Goal: Task Accomplishment & Management: Manage account settings

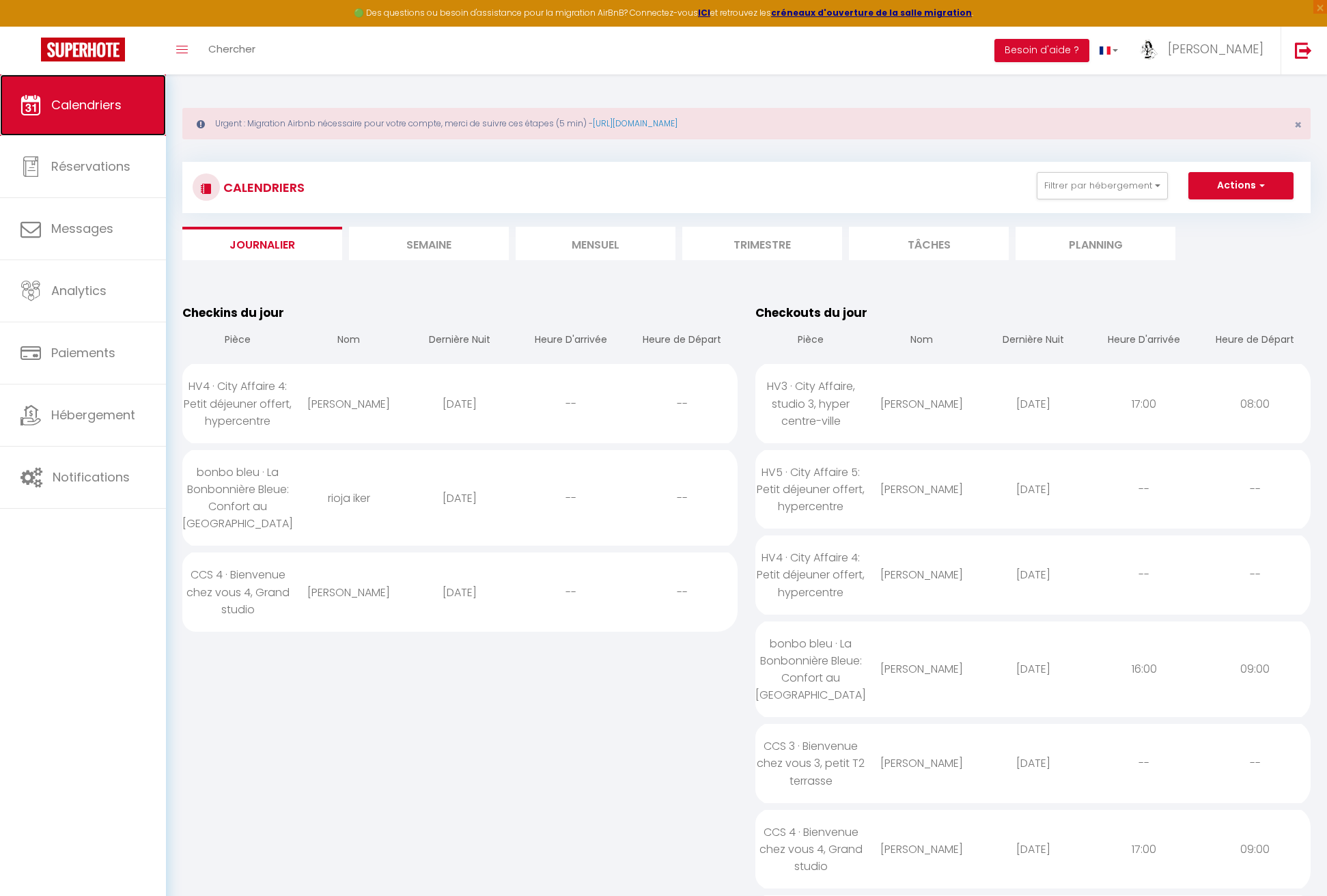
click at [77, 97] on span "Calendriers" at bounding box center [86, 104] width 70 height 17
click at [117, 99] on span "Calendriers" at bounding box center [86, 104] width 70 height 17
click at [407, 241] on li "Semaine" at bounding box center [429, 243] width 160 height 33
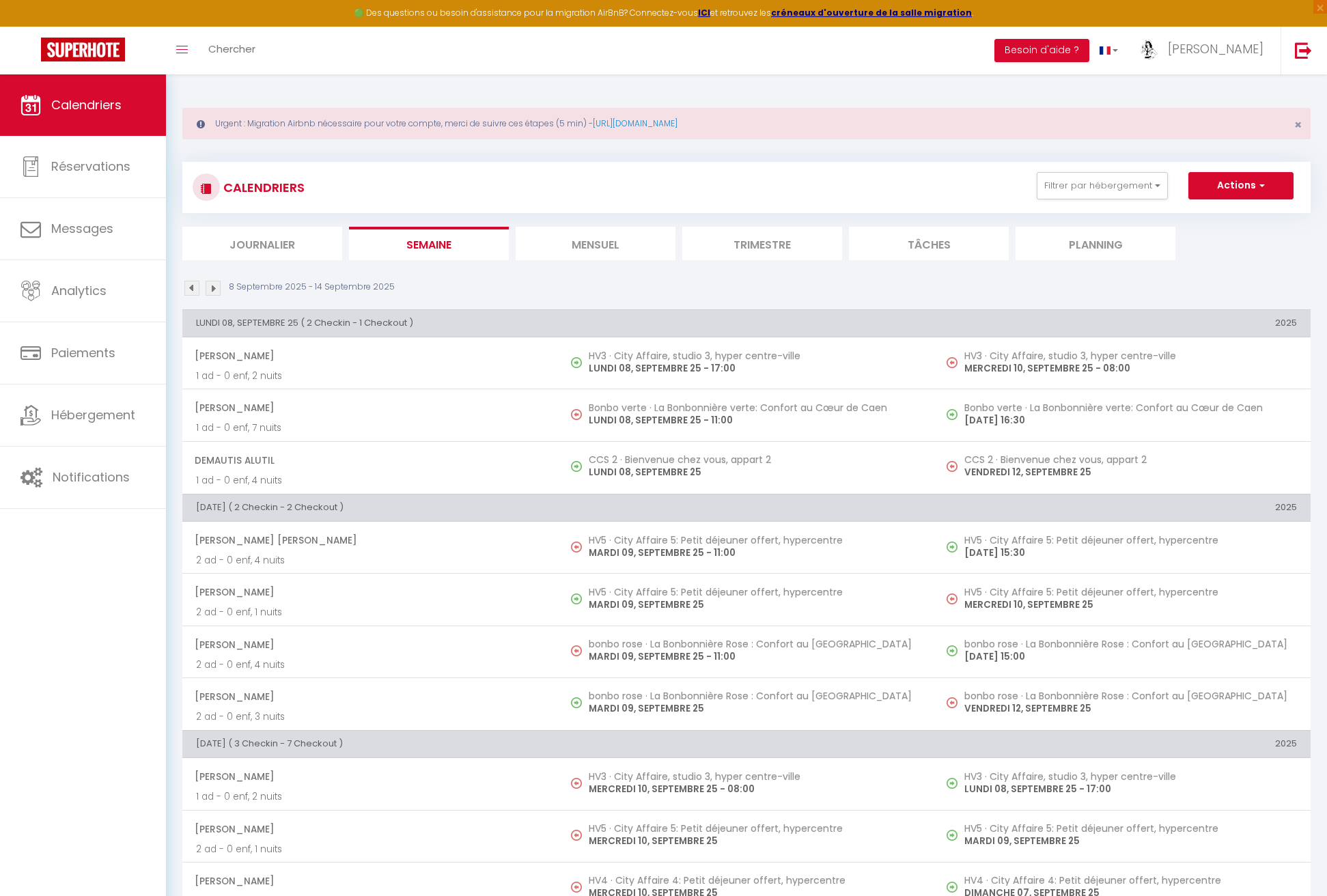
click at [289, 248] on li "Journalier" at bounding box center [262, 243] width 160 height 33
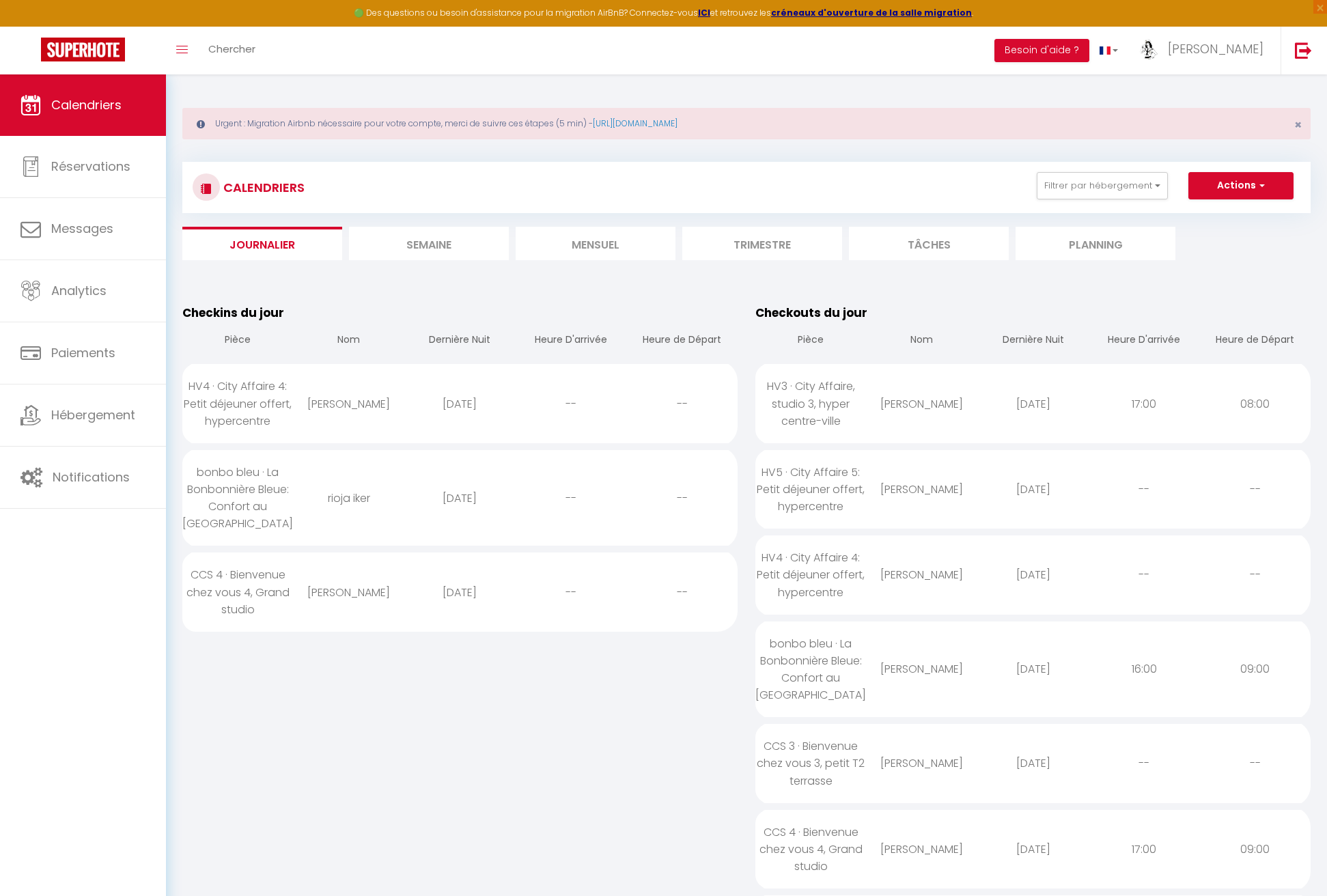
click at [450, 251] on li "Semaine" at bounding box center [429, 243] width 160 height 33
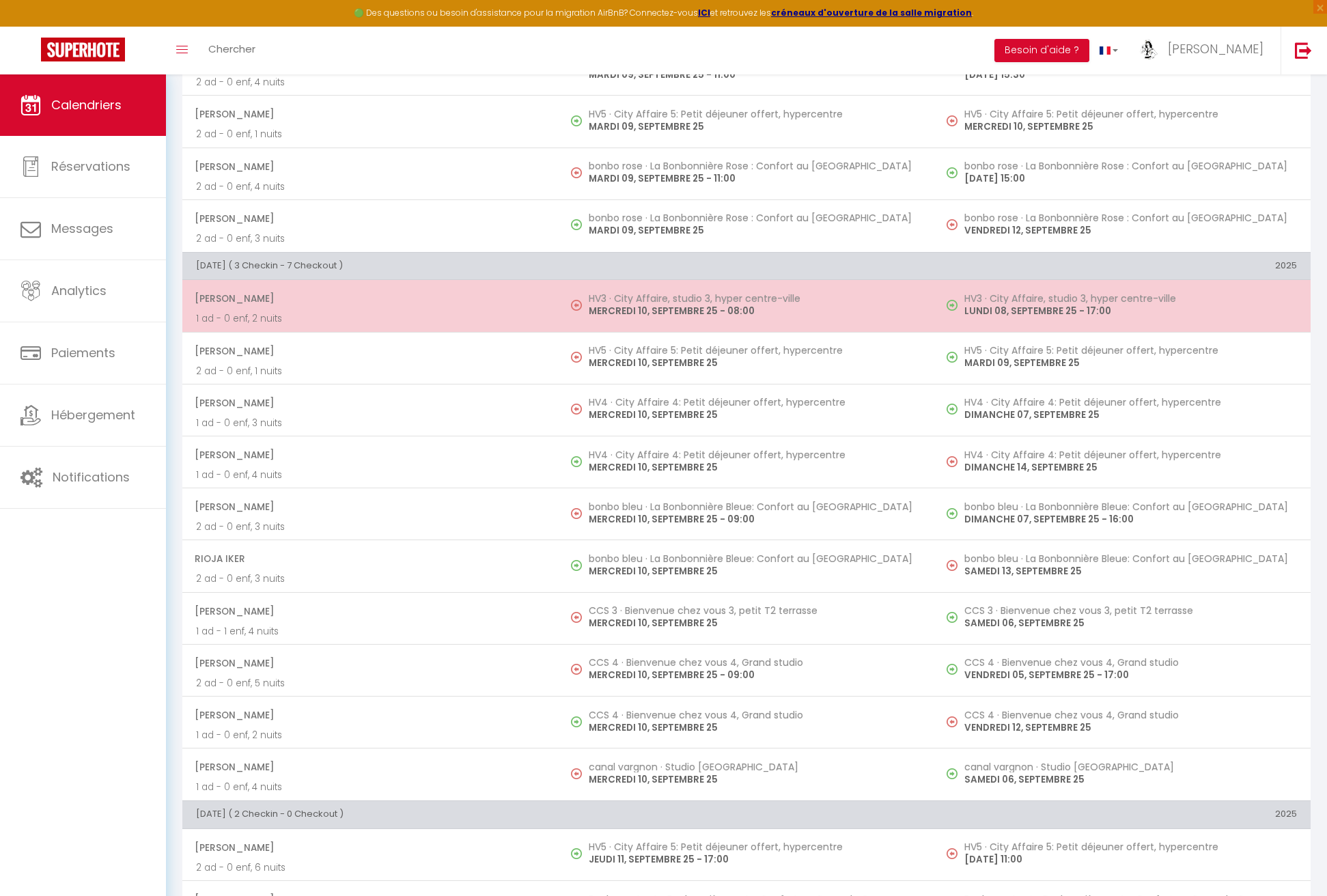
scroll to position [546, 0]
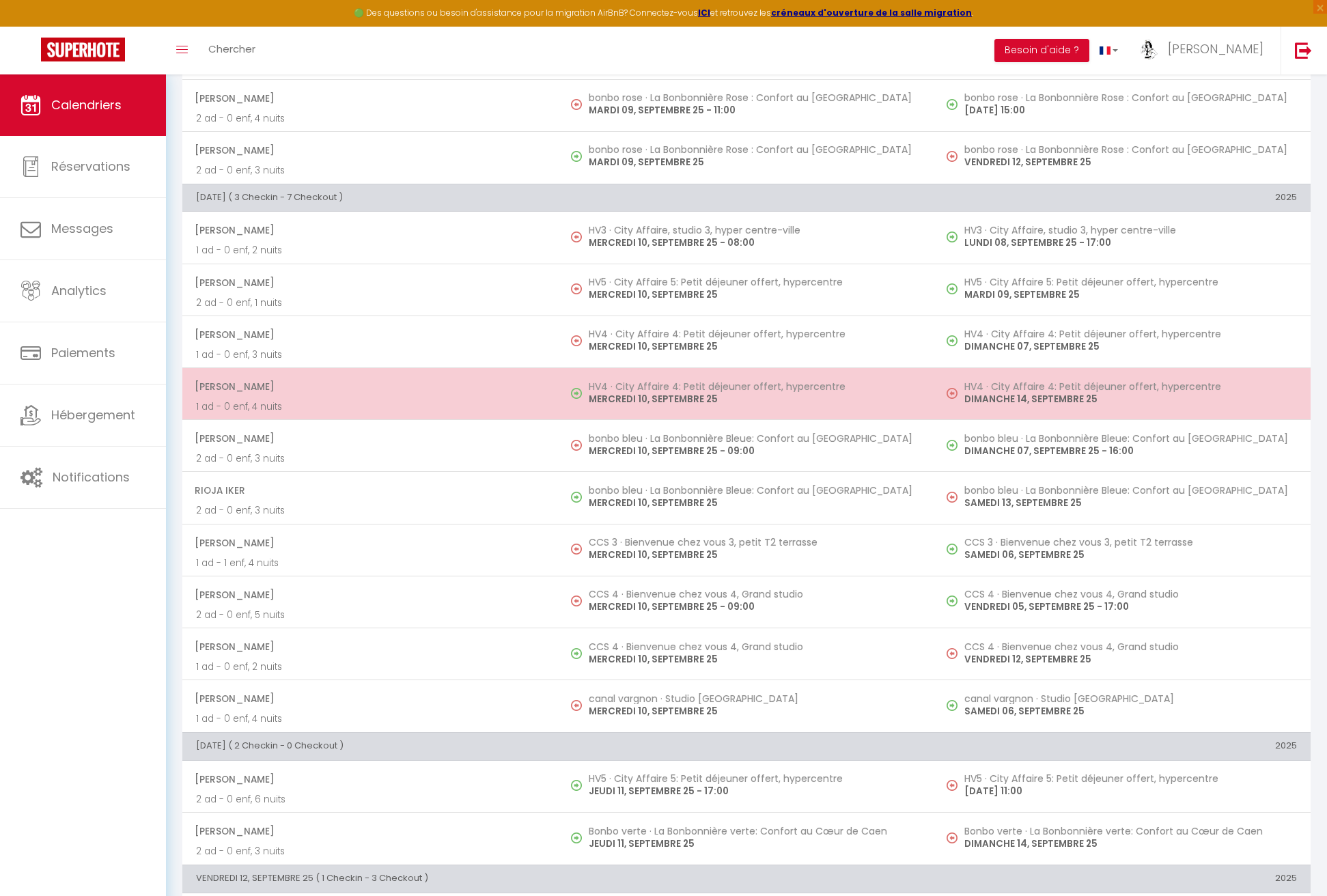
click at [648, 400] on p "MERCREDI 10, SEPTEMBRE 25" at bounding box center [755, 399] width 333 height 14
select select "OK"
select select "KO"
select select "0"
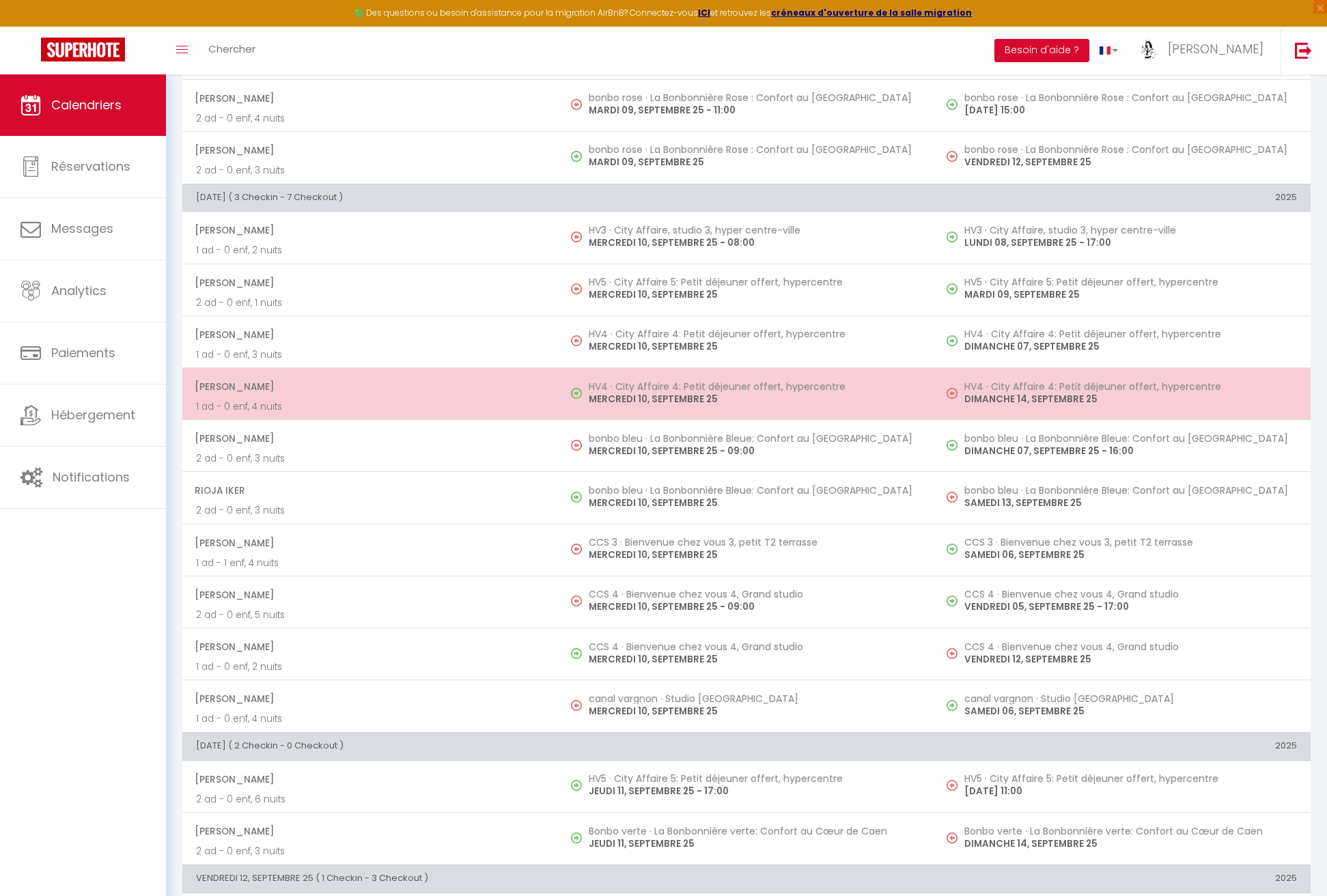
select select "1"
select select
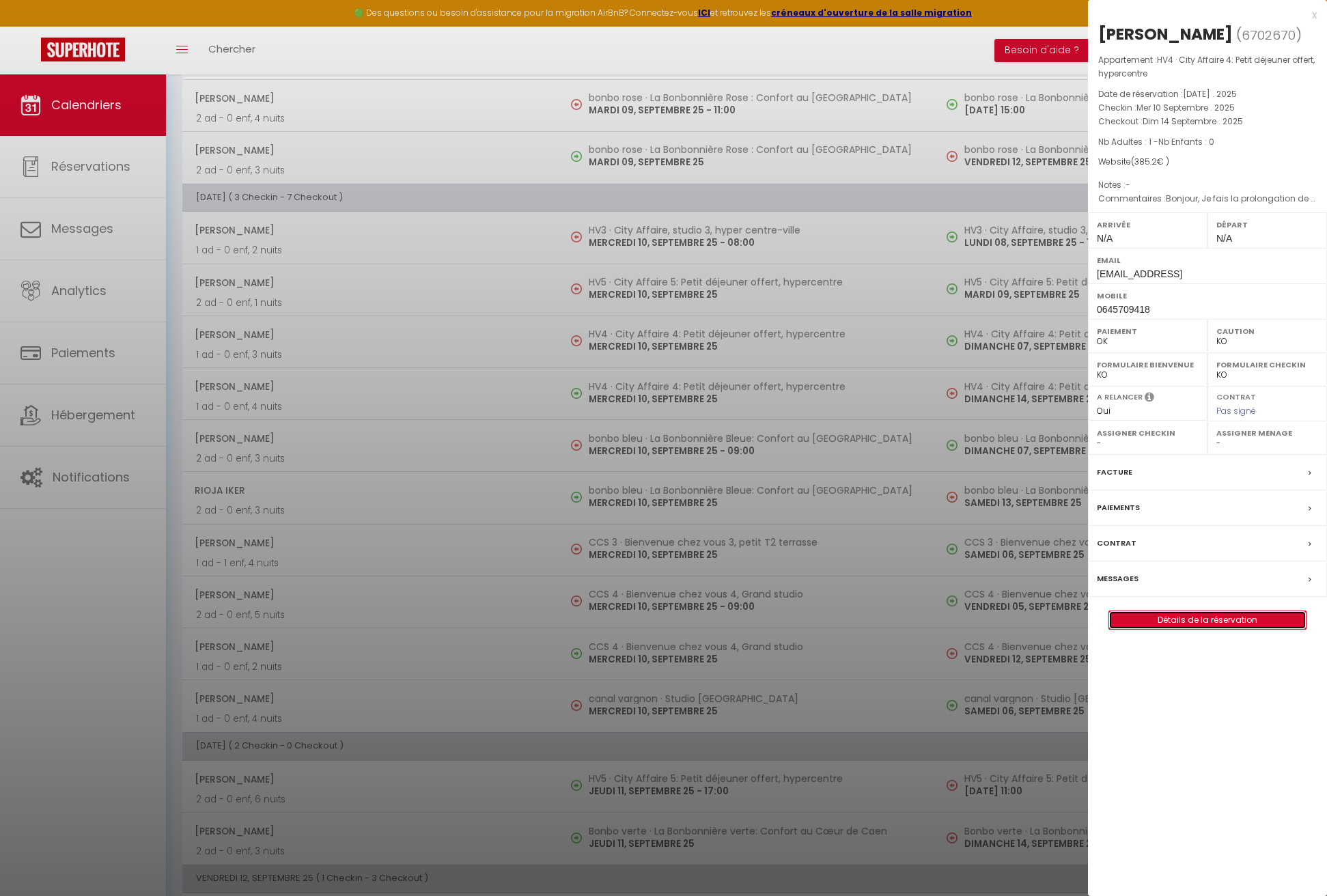
click at [1188, 617] on link "Détails de la réservation" at bounding box center [1208, 620] width 197 height 18
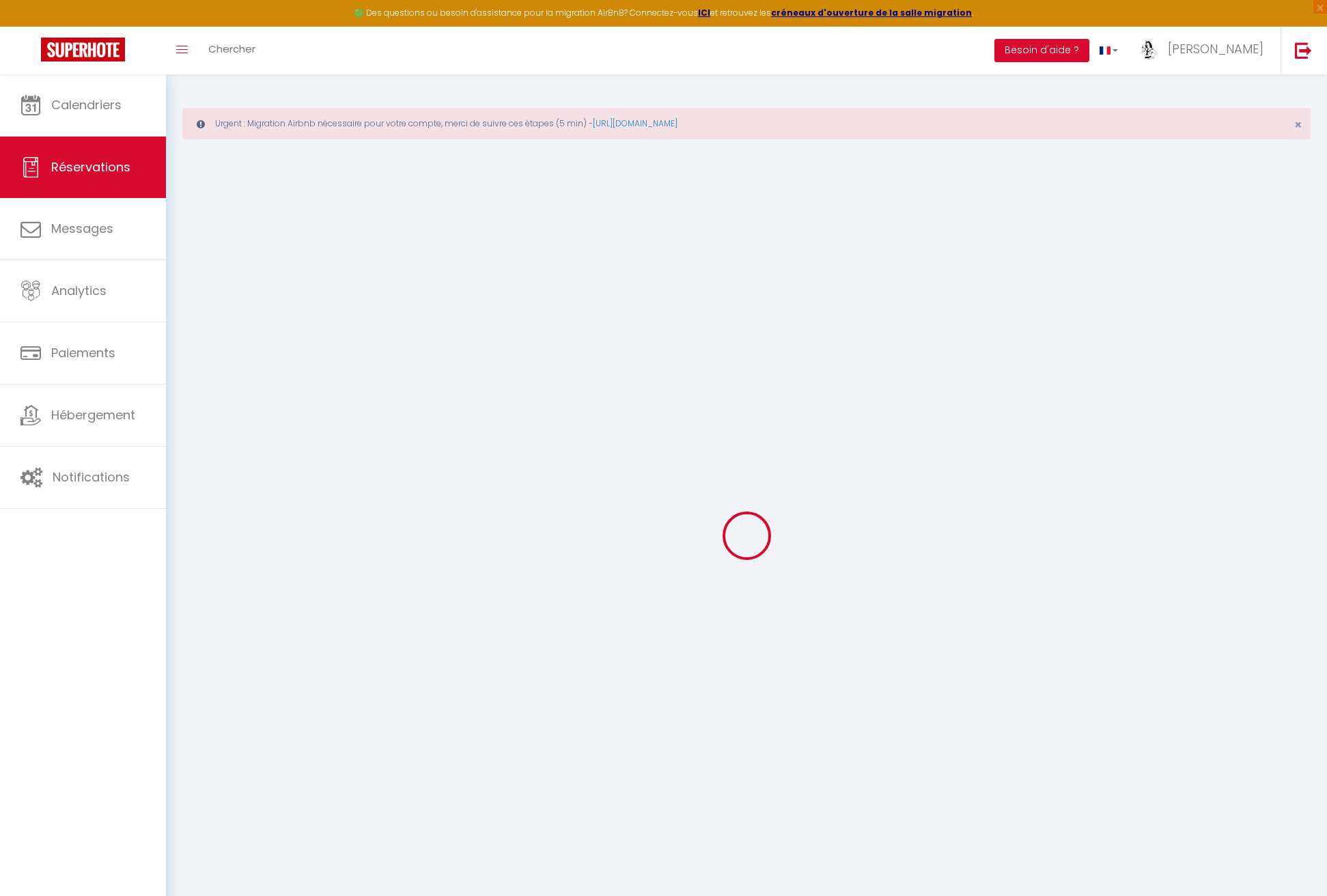
select select
checkbox input "false"
select select
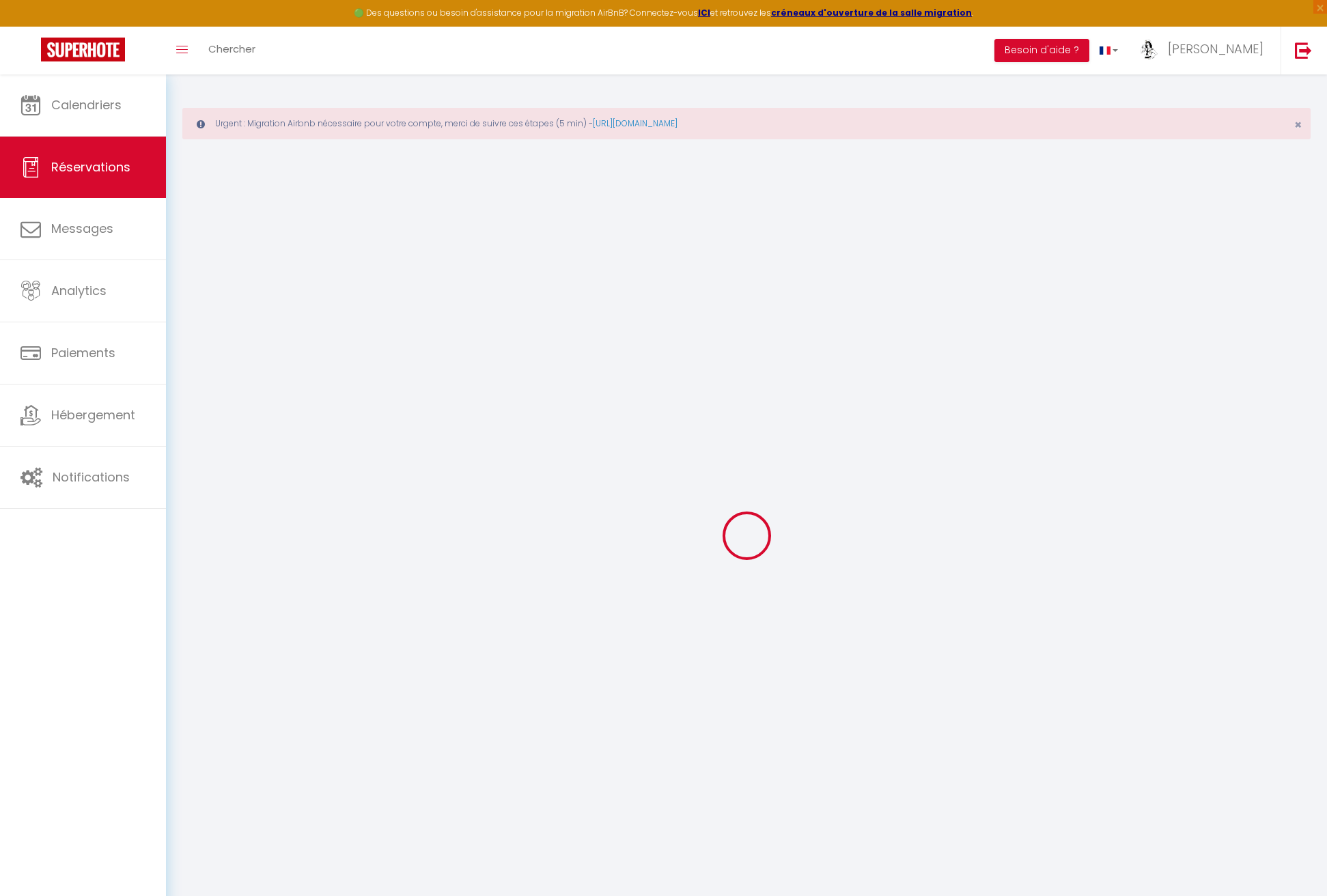
checkbox input "false"
type textarea "Bonjour, Je fais la prolongation de ma réservation airbnb. Sera t il possible d…"
type input "68"
type input "9.2"
select select
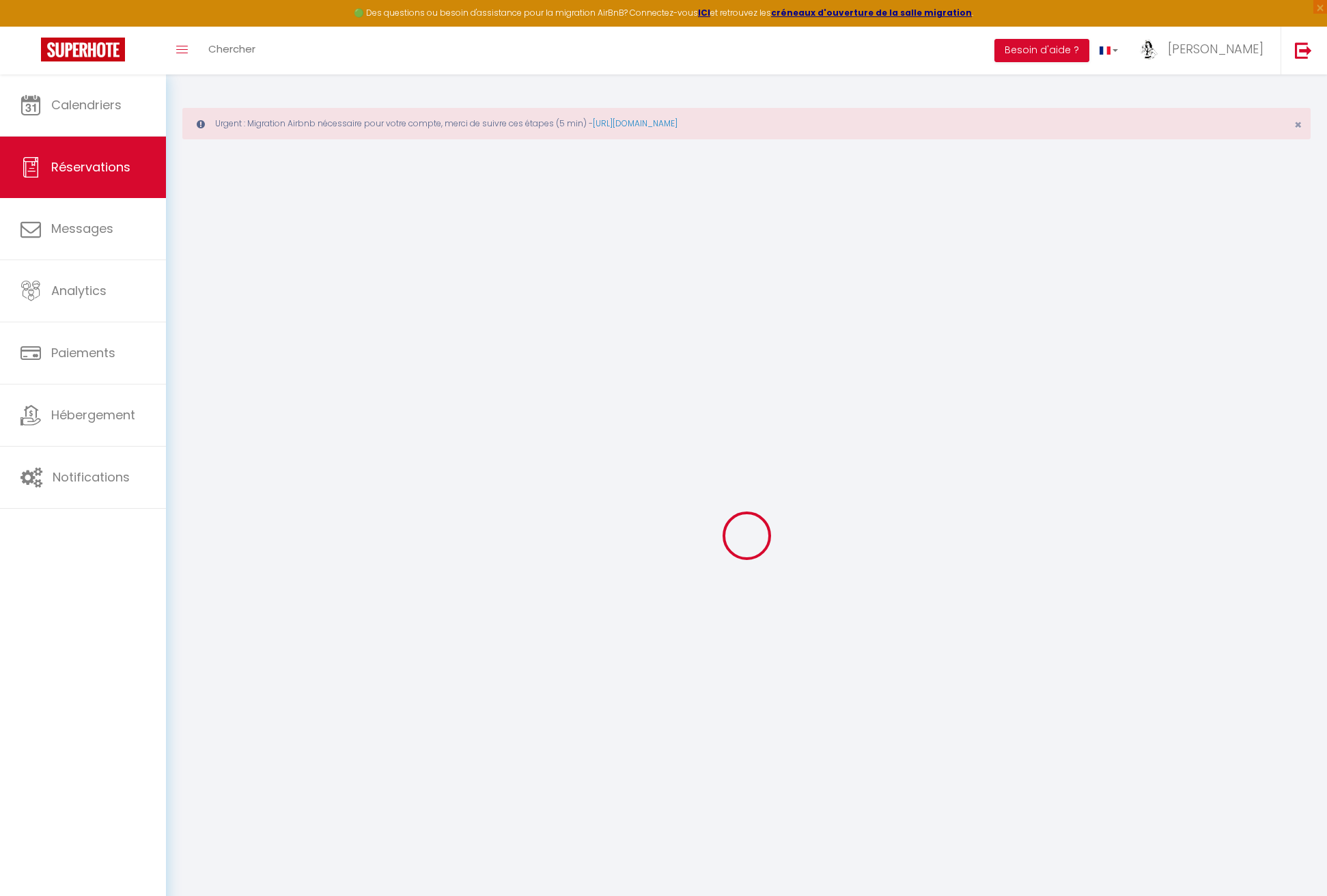
select select
checkbox input "false"
select select
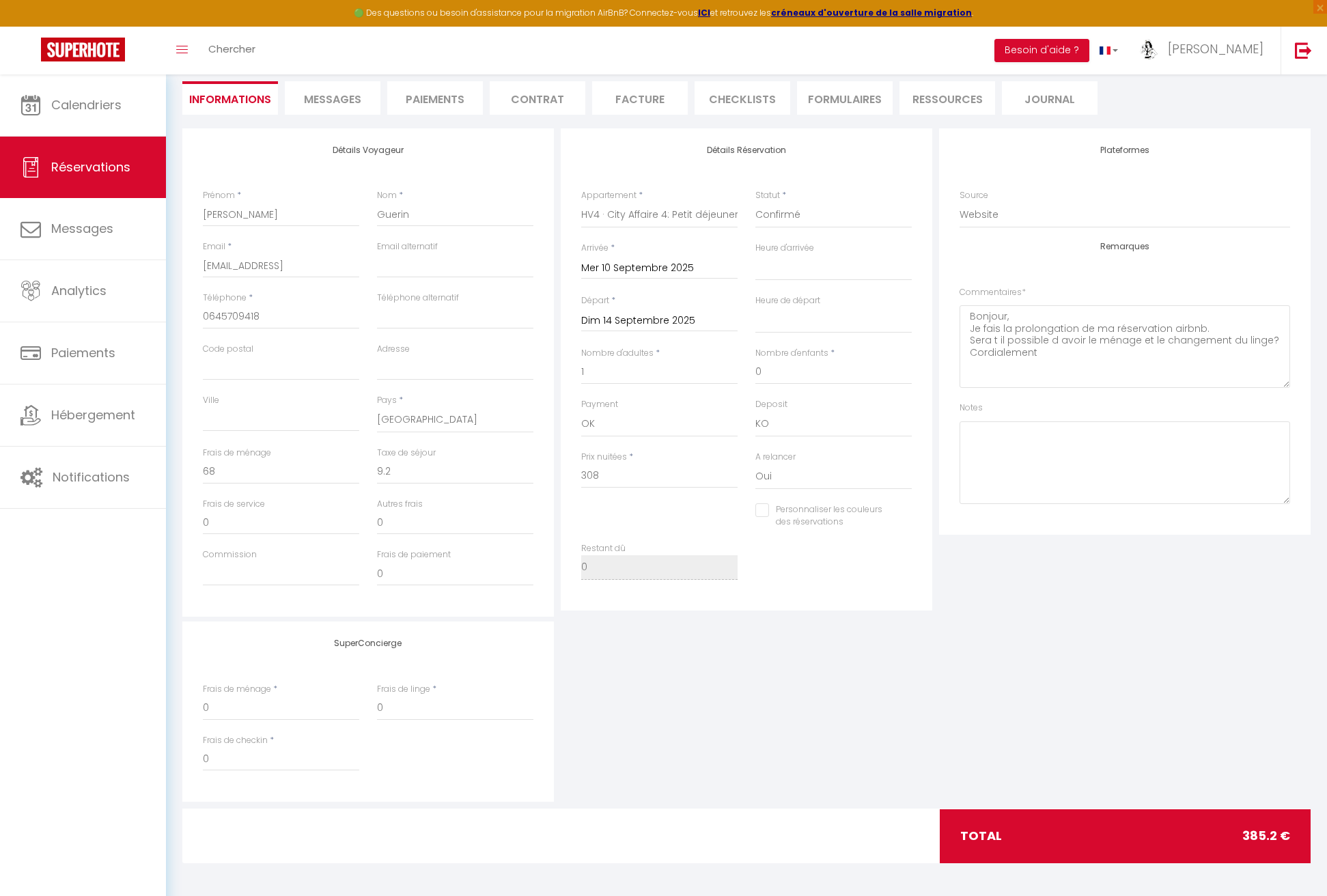
scroll to position [183, 0]
click at [326, 98] on span "Messages" at bounding box center [333, 98] width 58 height 16
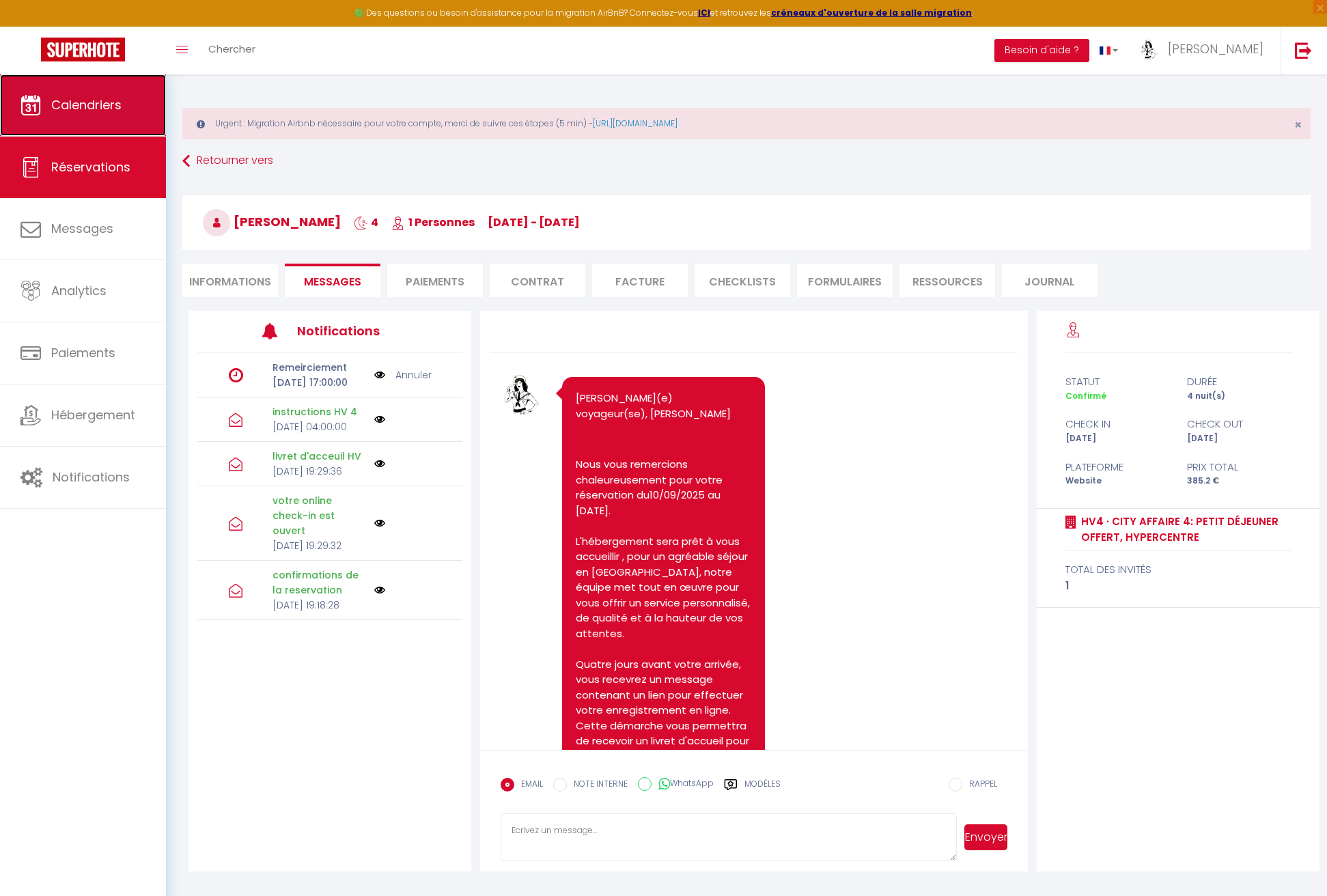
click at [97, 94] on link "Calendriers" at bounding box center [83, 105] width 166 height 61
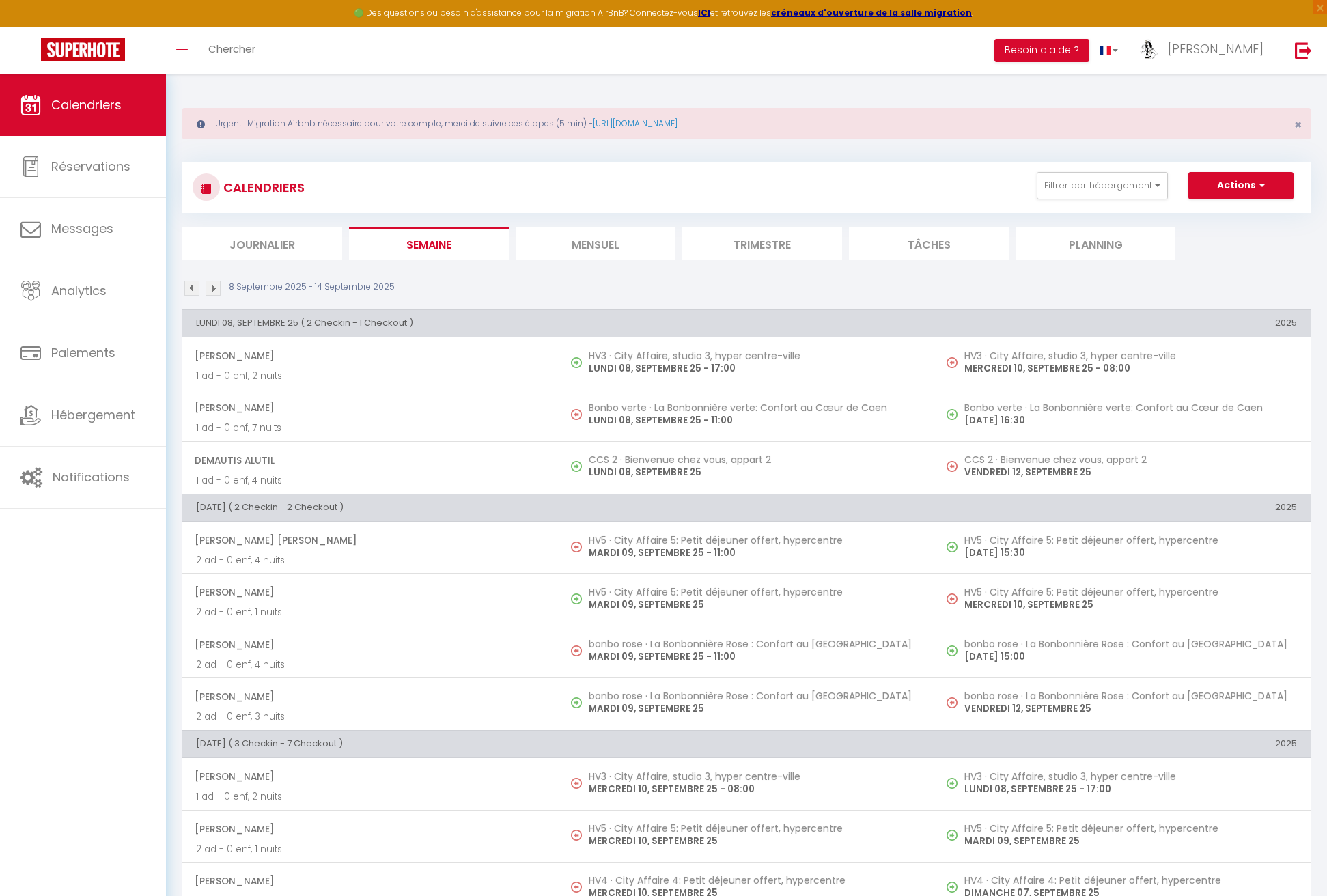
click at [608, 237] on li "Mensuel" at bounding box center [596, 243] width 160 height 33
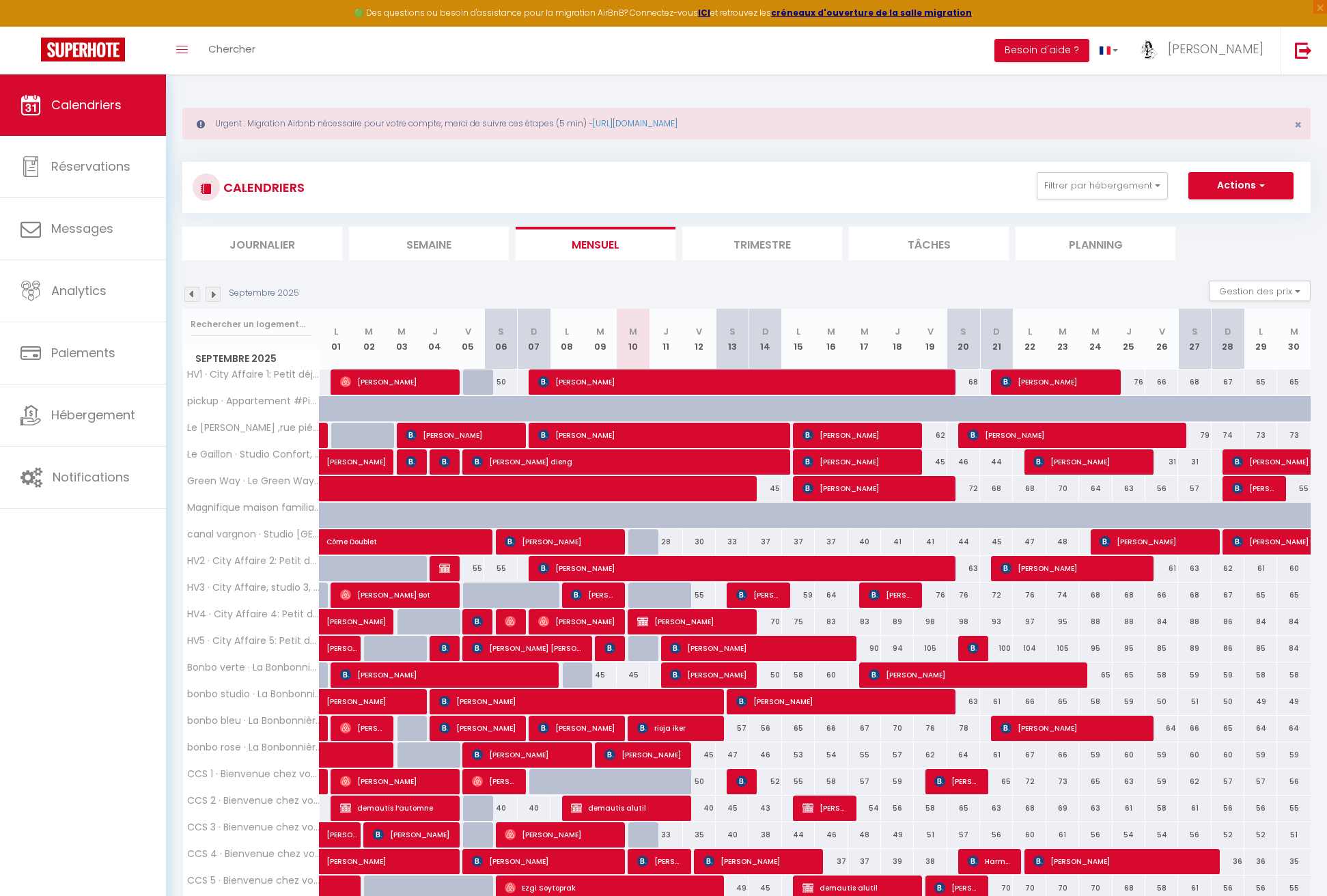
click at [426, 241] on li "Semaine" at bounding box center [429, 243] width 160 height 33
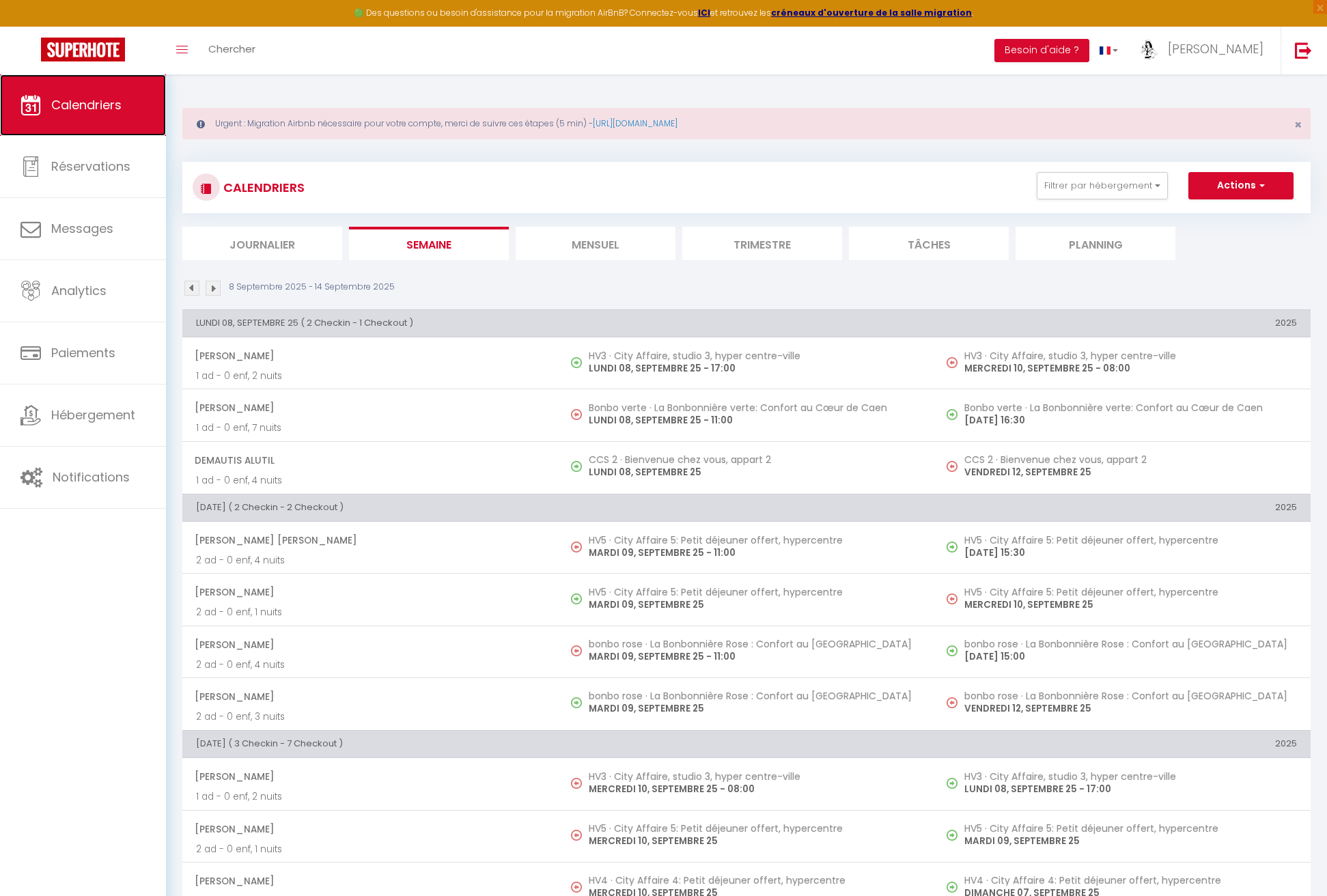
click at [133, 113] on link "Calendriers" at bounding box center [83, 105] width 166 height 61
